Goal: Task Accomplishment & Management: Use online tool/utility

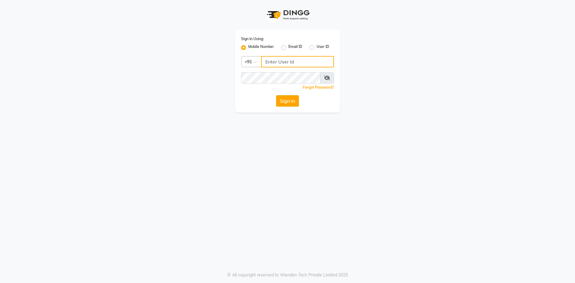
type input "6353215459"
click at [294, 98] on button "Sign In" at bounding box center [287, 100] width 23 height 11
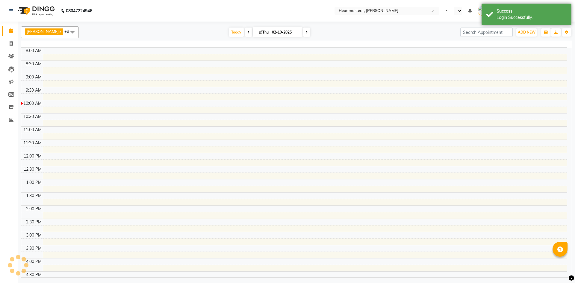
select select "en"
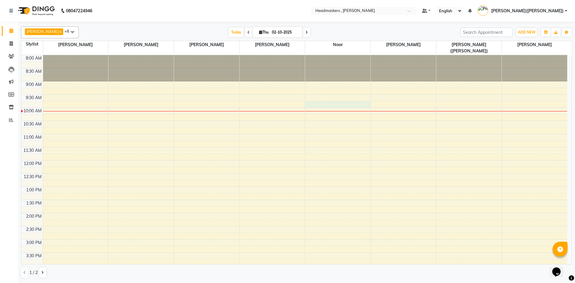
click at [312, 97] on div "8:00 AM 8:30 AM 9:00 AM 9:30 AM 10:00 AM 10:30 AM 11:00 AM 11:30 AM 12:00 PM 12…" at bounding box center [294, 226] width 546 height 342
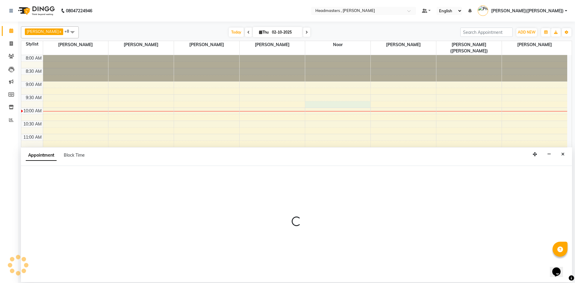
select select "85427"
select select "tentative"
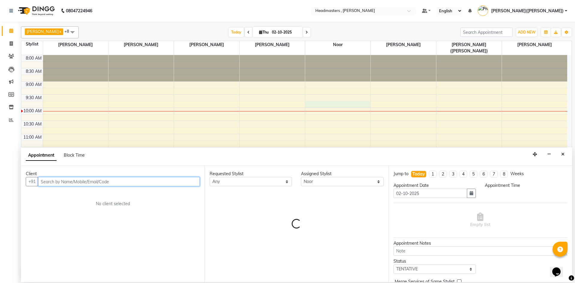
select select "585"
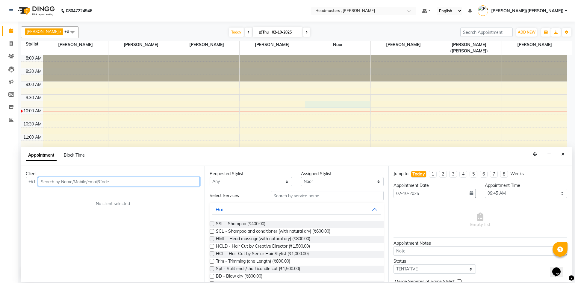
click at [46, 180] on input "text" at bounding box center [119, 181] width 162 height 9
paste input "8437705186"
type input "8437705186"
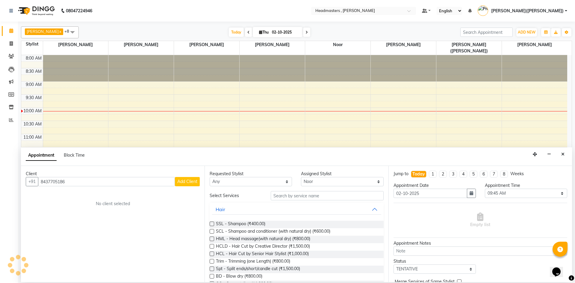
click at [177, 182] on button "Add Client" at bounding box center [187, 181] width 25 height 9
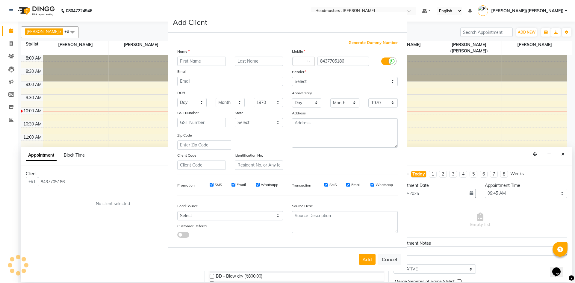
click at [199, 59] on input "text" at bounding box center [201, 61] width 49 height 9
type input "[PERSON_NAME]"
click at [392, 80] on select "Select [DEMOGRAPHIC_DATA] [DEMOGRAPHIC_DATA] Other Prefer Not To Say" at bounding box center [345, 81] width 106 height 9
select select "[DEMOGRAPHIC_DATA]"
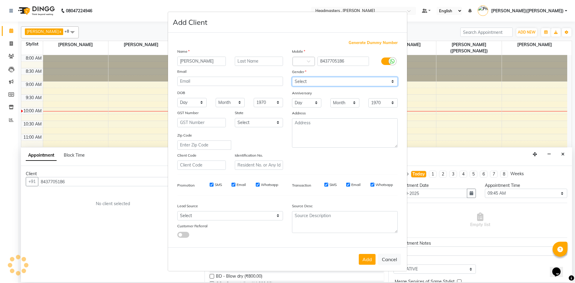
click at [292, 77] on select "Select [DEMOGRAPHIC_DATA] [DEMOGRAPHIC_DATA] Other Prefer Not To Say" at bounding box center [345, 81] width 106 height 9
click at [369, 261] on button "Add" at bounding box center [367, 259] width 17 height 11
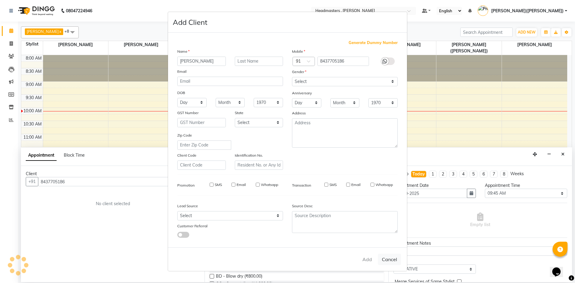
select select
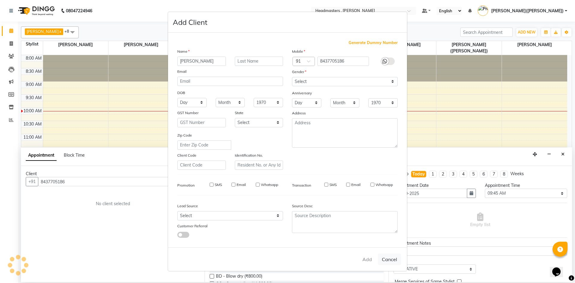
select select
checkbox input "false"
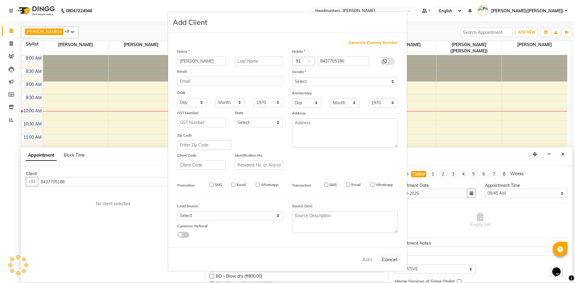
checkbox input "false"
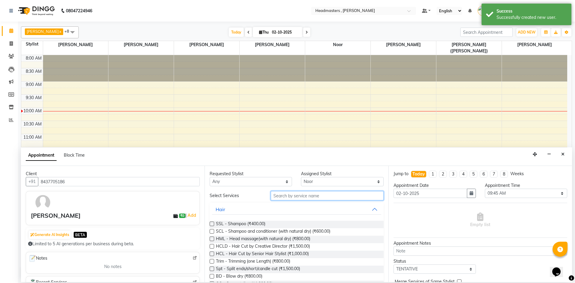
click at [316, 196] on input "text" at bounding box center [327, 195] width 113 height 9
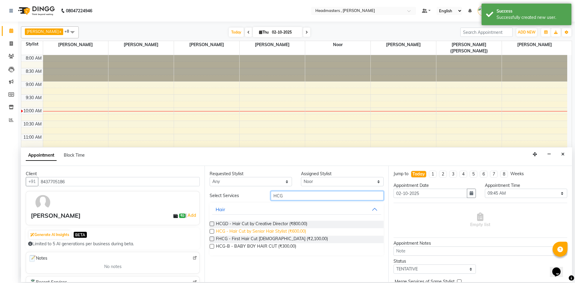
type input "HCG"
click at [280, 230] on span "HCG - Hair Cut by Senior Hair Stylist (₹600.00)" at bounding box center [261, 231] width 90 height 7
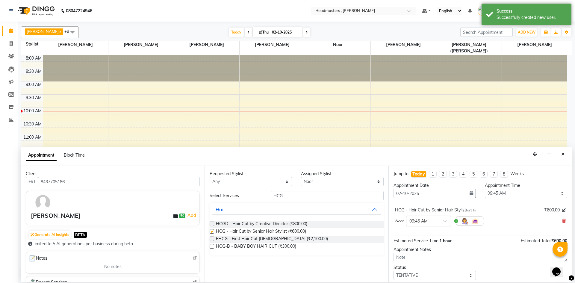
checkbox input "false"
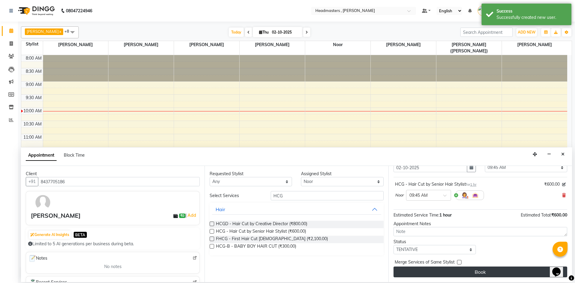
click at [511, 272] on button "Book" at bounding box center [481, 272] width 174 height 11
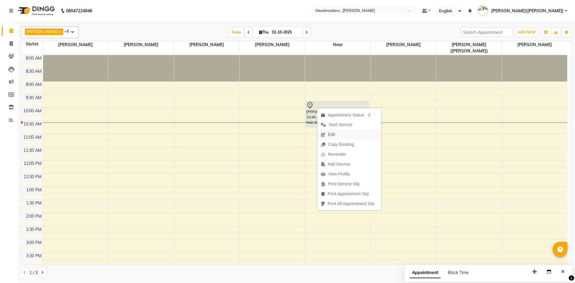
click at [330, 133] on span "Edit" at bounding box center [331, 135] width 7 height 6
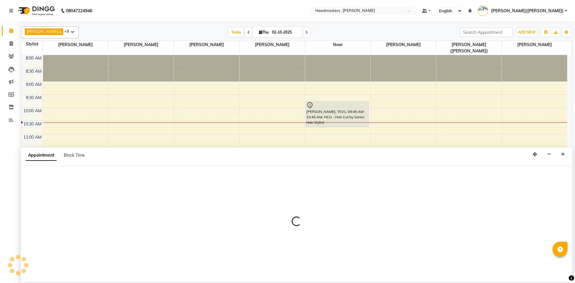
select select "tentative"
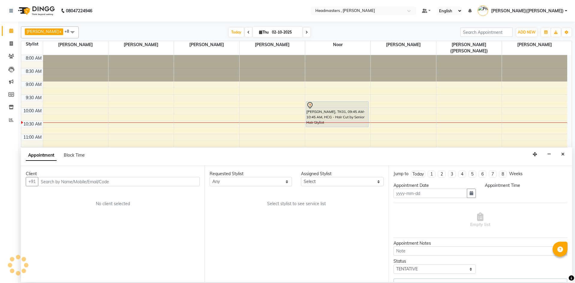
type input "02-10-2025"
select select "585"
select select "85427"
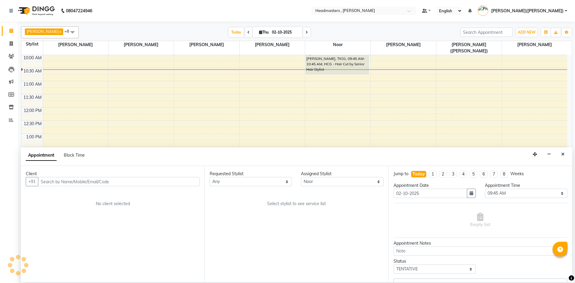
select select "4310"
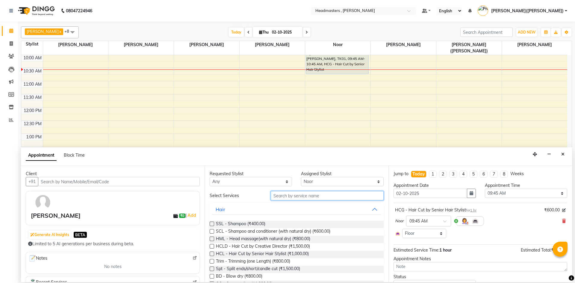
click at [311, 195] on input "text" at bounding box center [327, 195] width 113 height 9
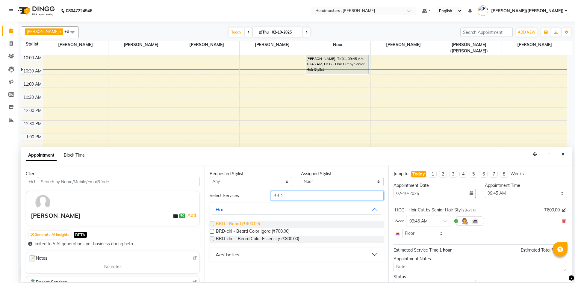
type input "BRD"
click at [251, 221] on span "BRD - Beard (₹400.00)" at bounding box center [238, 224] width 44 height 7
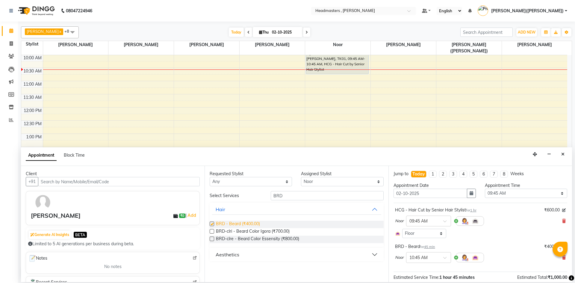
checkbox input "false"
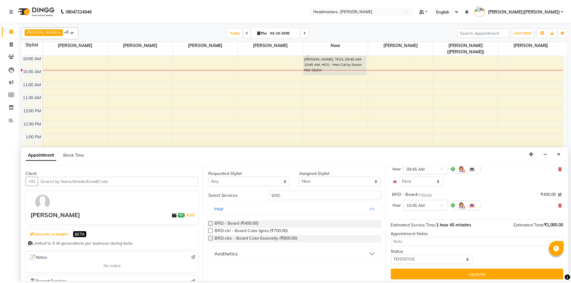
scroll to position [55, 0]
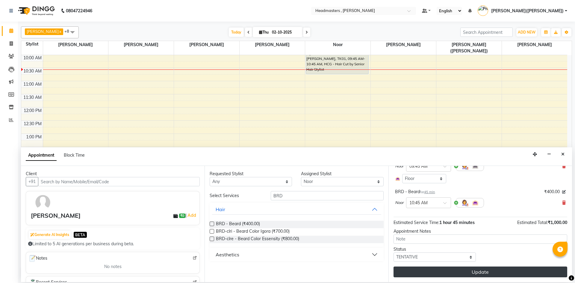
click at [478, 268] on button "Update" at bounding box center [481, 272] width 174 height 11
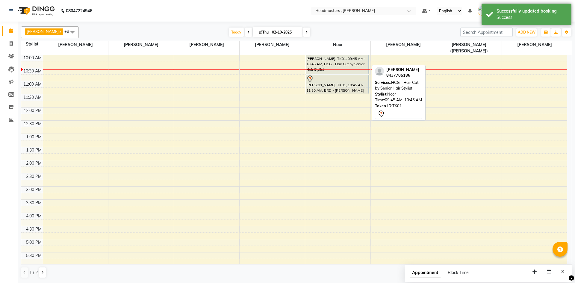
click at [315, 59] on div "[PERSON_NAME], TK01, 09:45 AM-10:45 AM, HCG - Hair Cut by Senior Hair Stylist" at bounding box center [337, 61] width 62 height 25
select select "7"
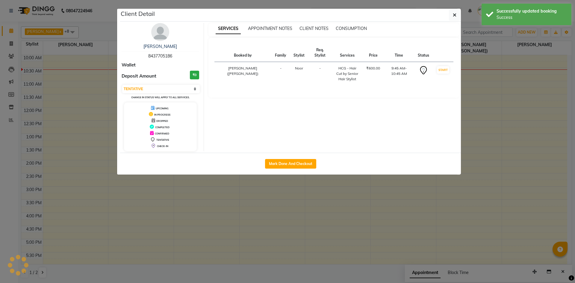
click at [491, 85] on ngb-modal-window "Client Detail [PERSON_NAME] 8437705186 Wallet Deposit Amount ₹0 Select IN SERVI…" at bounding box center [287, 141] width 575 height 283
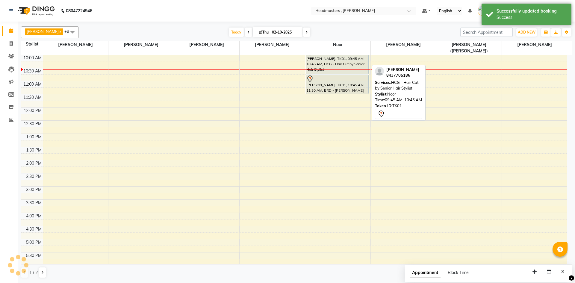
click at [336, 56] on div "[PERSON_NAME], TK01, 09:45 AM-10:45 AM, HCG - Hair Cut by Senior Hair Stylist" at bounding box center [337, 61] width 62 height 25
select select "7"
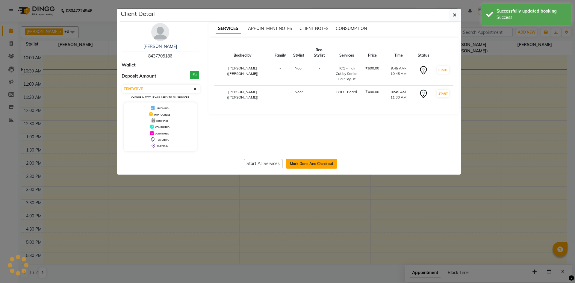
click at [300, 159] on button "Mark Done And Checkout" at bounding box center [311, 164] width 51 height 10
select select "service"
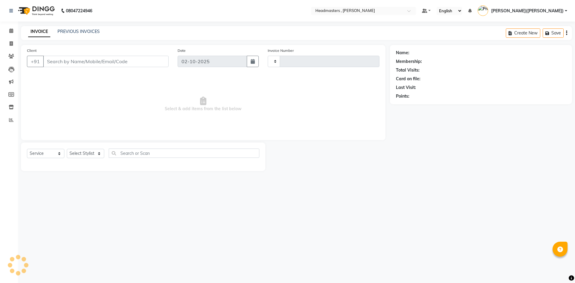
type input "1440"
select select "8566"
type input "8437705186"
select select "85427"
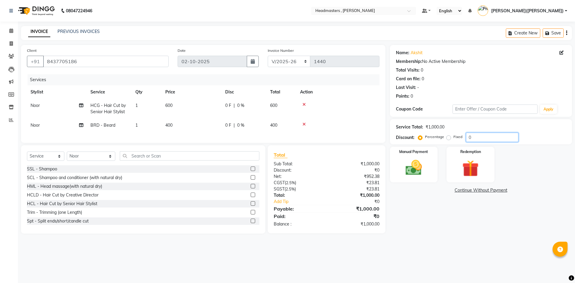
click at [490, 138] on input "0" at bounding box center [492, 137] width 52 height 9
type input "050"
click at [418, 157] on div "Manual Payment" at bounding box center [414, 164] width 50 height 37
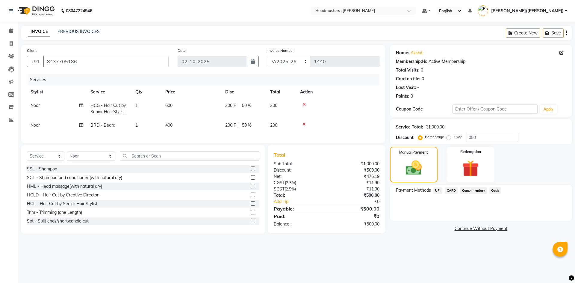
click at [497, 188] on span "Cash" at bounding box center [495, 190] width 11 height 7
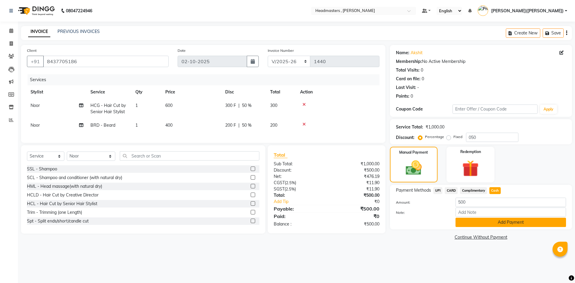
click at [497, 223] on button "Add Payment" at bounding box center [511, 222] width 111 height 9
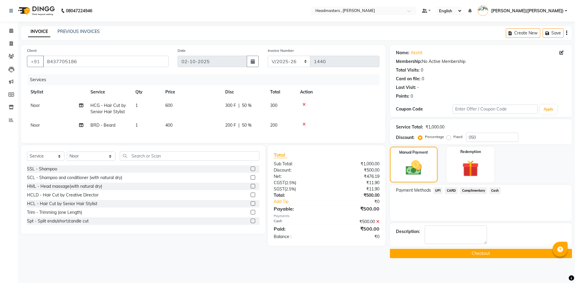
click at [475, 255] on button "Checkout" at bounding box center [481, 253] width 182 height 9
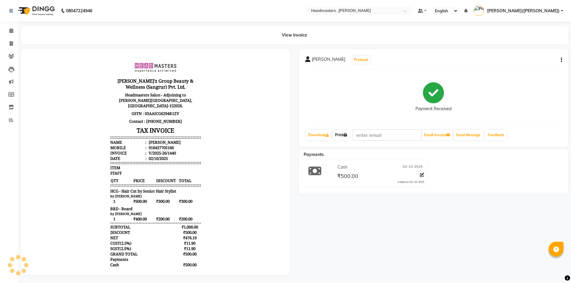
click at [342, 135] on link "Print" at bounding box center [341, 135] width 17 height 10
click at [13, 28] on span at bounding box center [11, 31] width 10 height 7
